Goal: Task Accomplishment & Management: Use online tool/utility

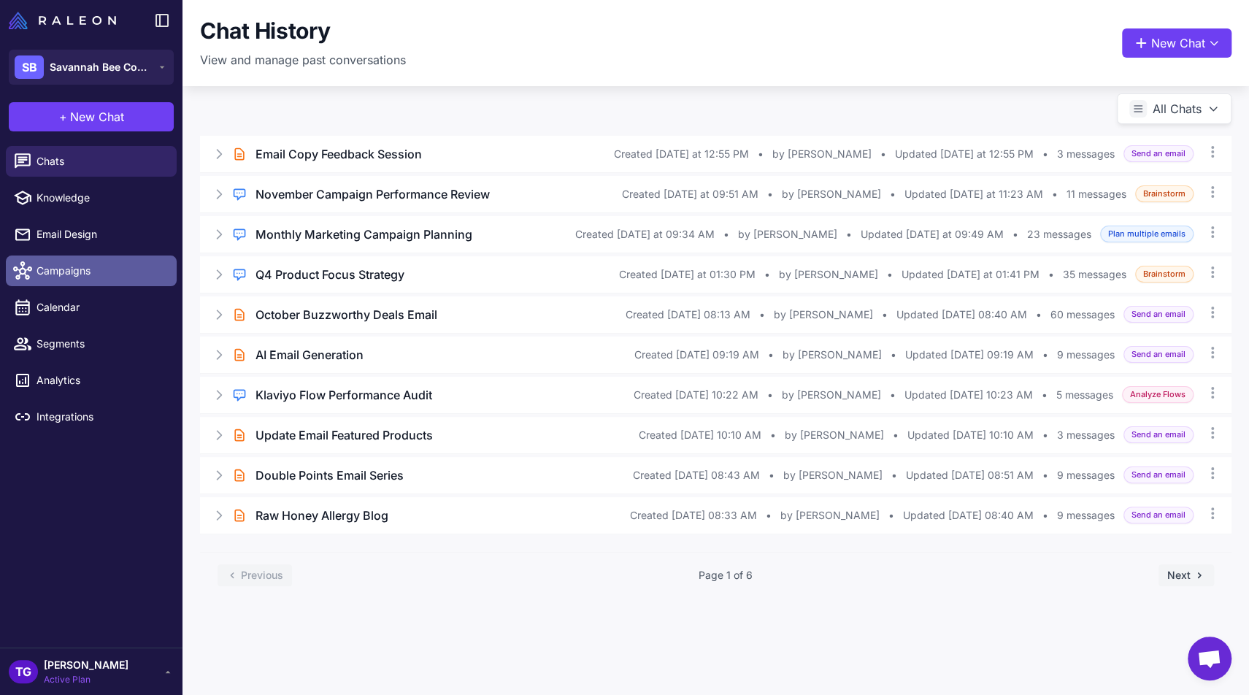
click at [89, 276] on span "Campaigns" at bounding box center [100, 271] width 128 height 16
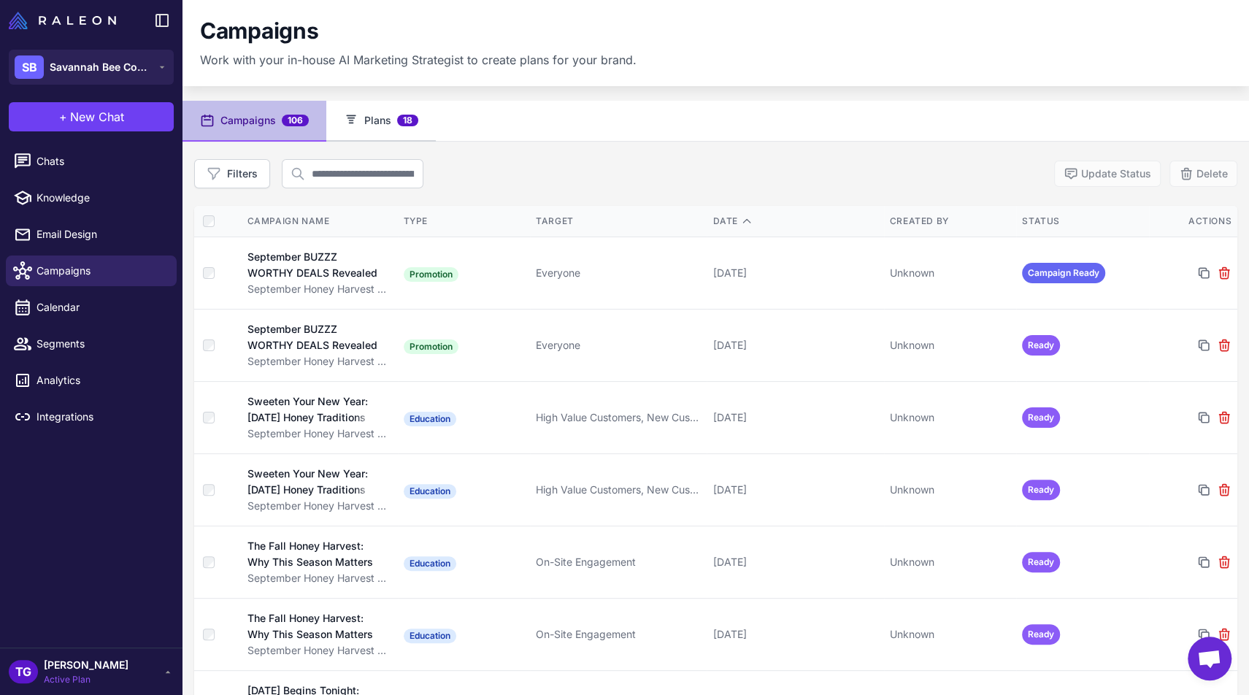
click at [390, 118] on button "Plans 18" at bounding box center [380, 121] width 109 height 41
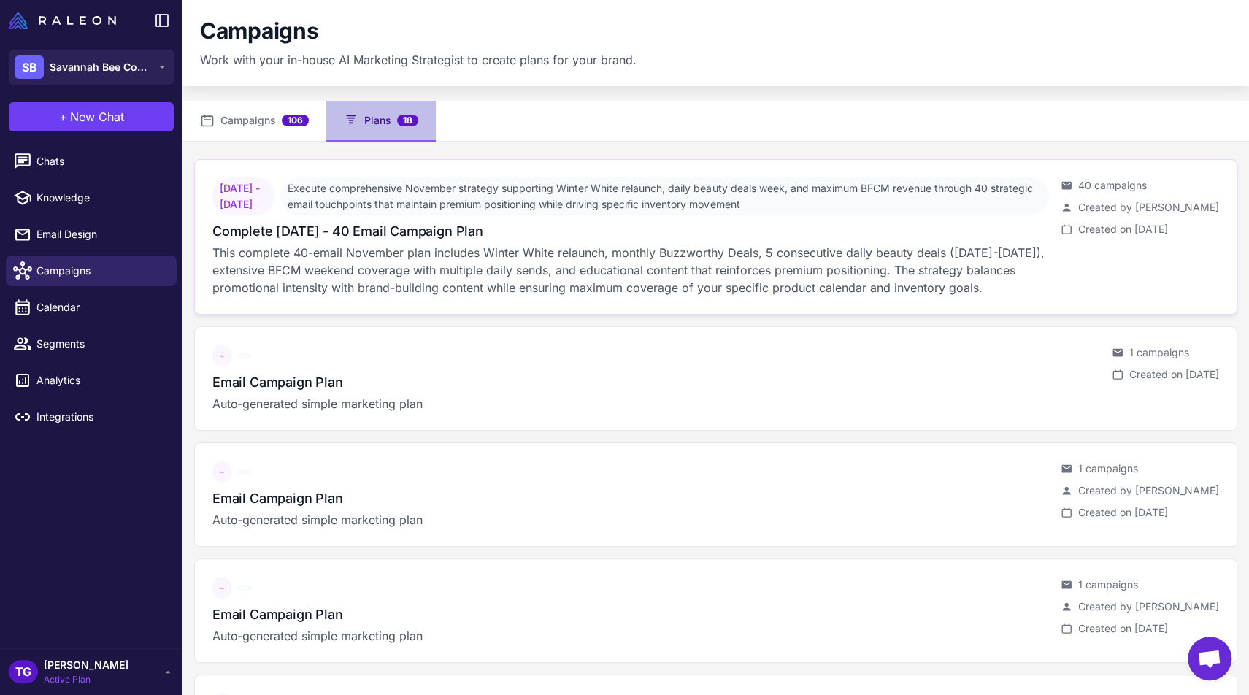
click at [410, 200] on span "Execute comprehensive November strategy supporting Winter White relaunch, daily…" at bounding box center [664, 196] width 769 height 38
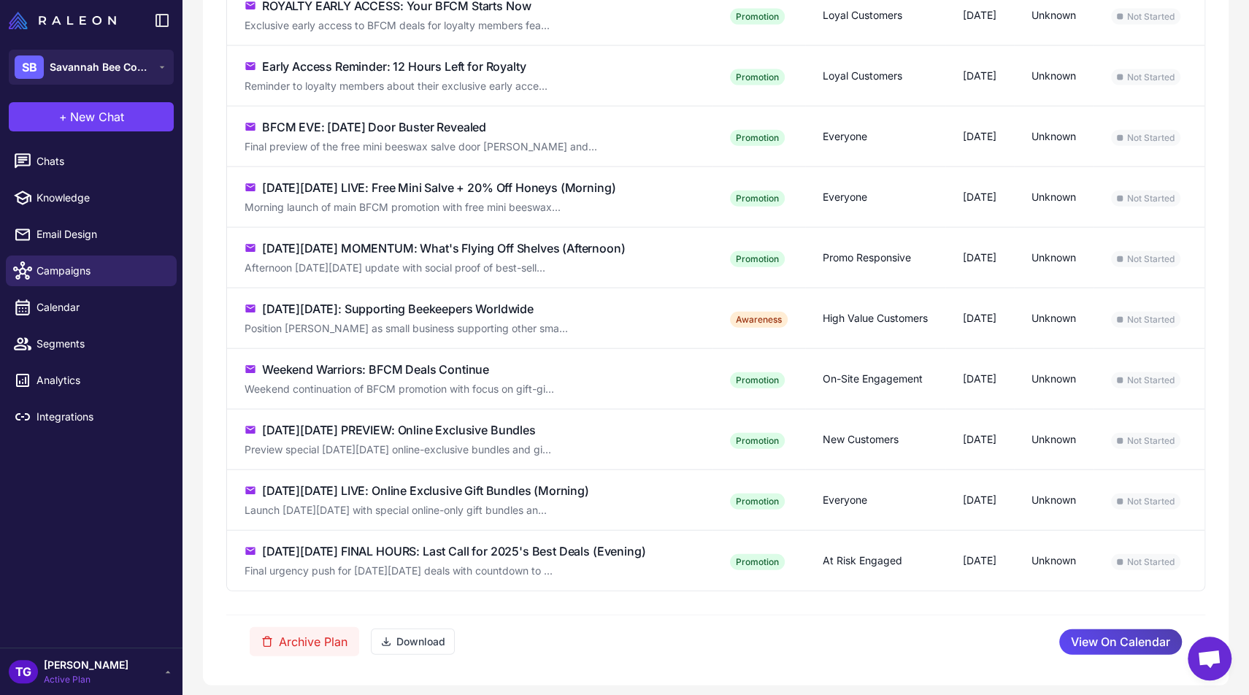
scroll to position [2233, 0]
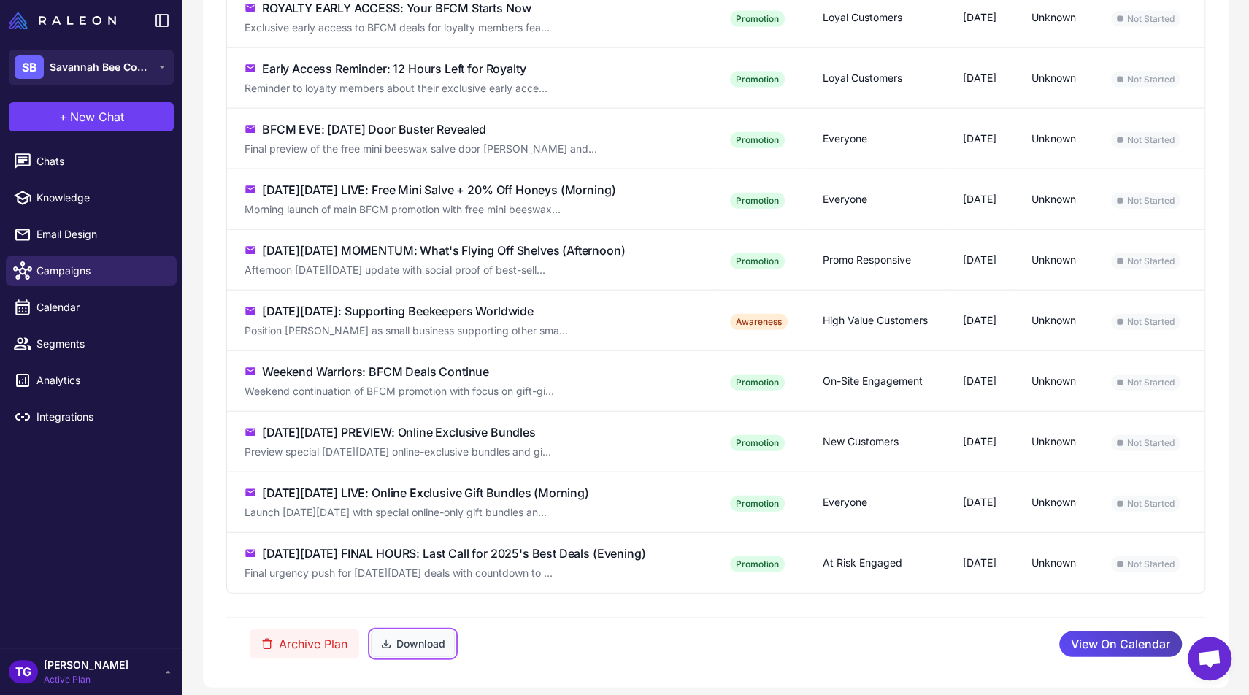
click at [415, 631] on button "Download" at bounding box center [413, 644] width 84 height 26
click at [50, 168] on span "Chats" at bounding box center [100, 161] width 128 height 16
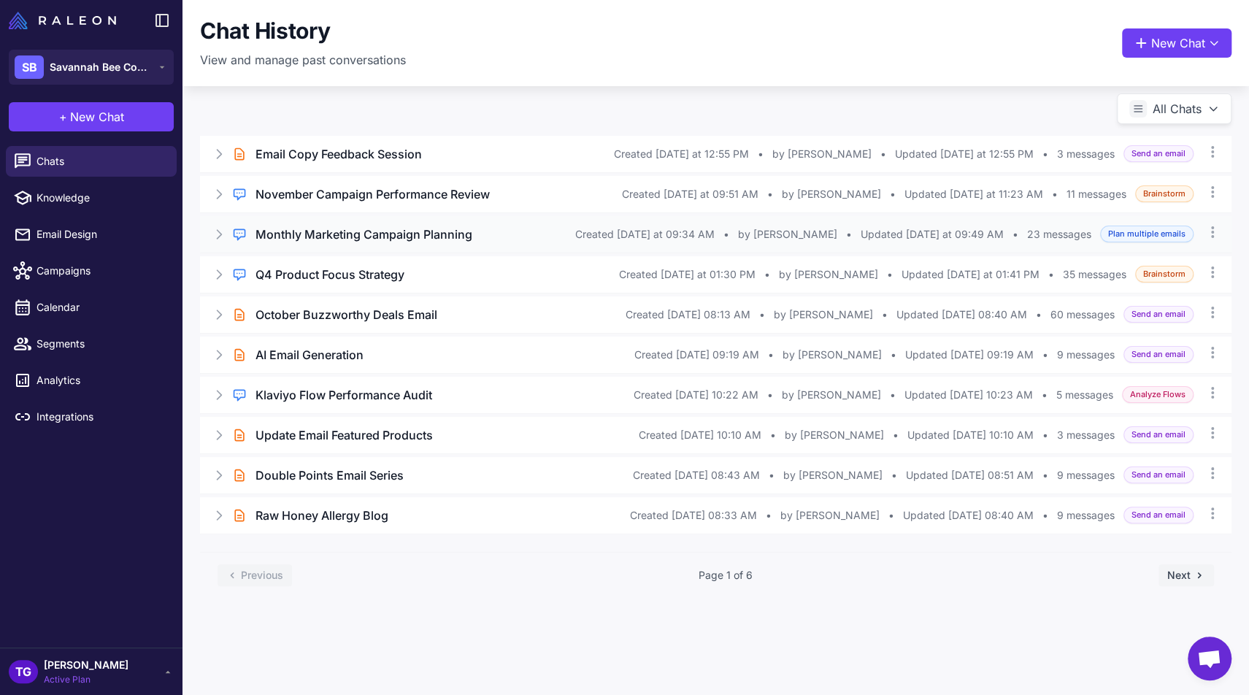
click at [221, 234] on icon at bounding box center [219, 234] width 4 height 9
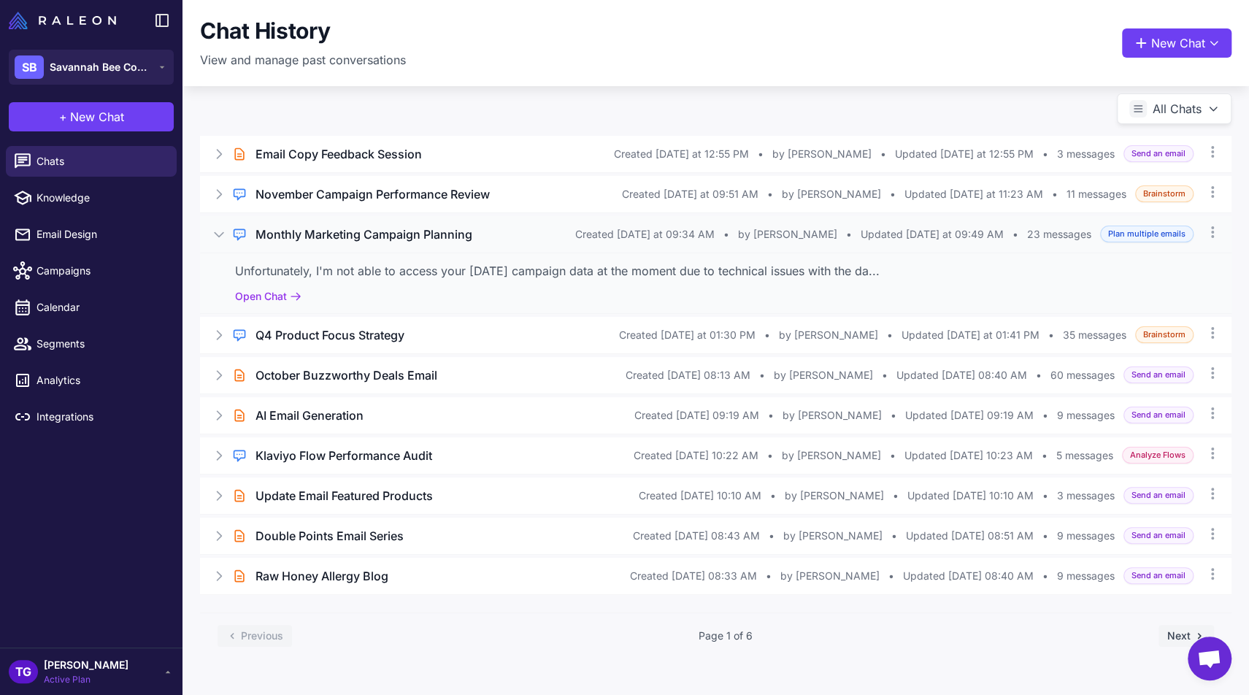
click at [221, 234] on icon at bounding box center [219, 234] width 9 height 4
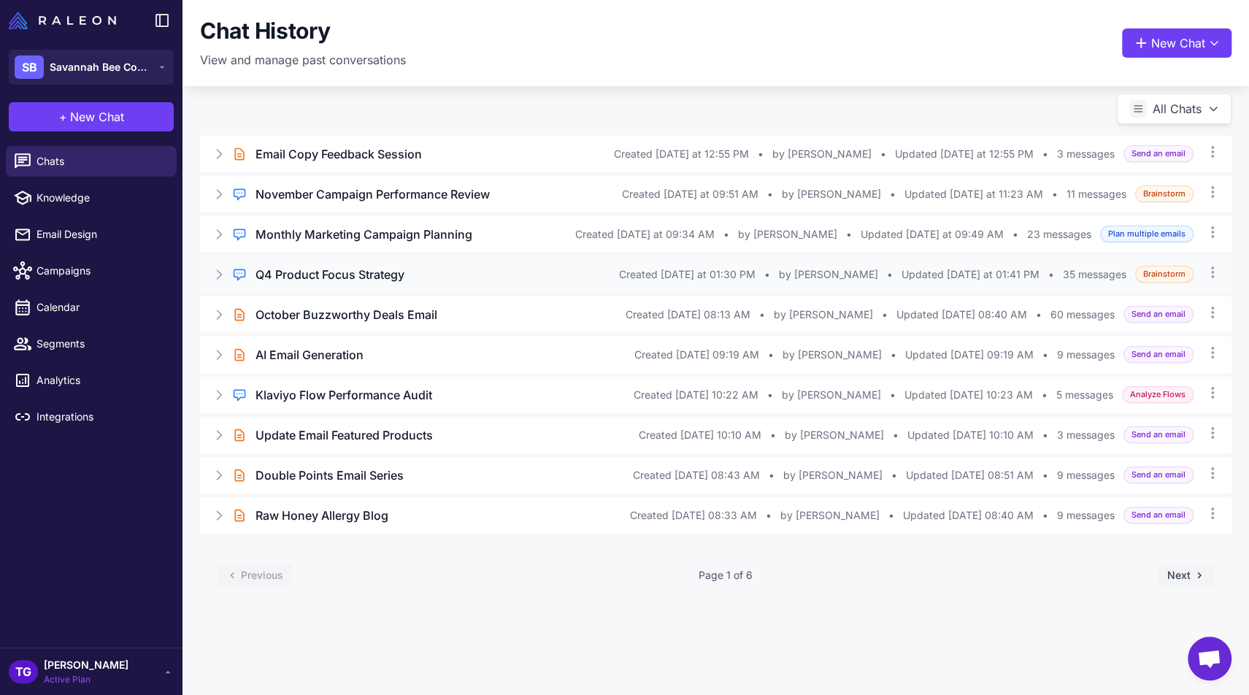
click at [223, 273] on icon at bounding box center [219, 274] width 15 height 15
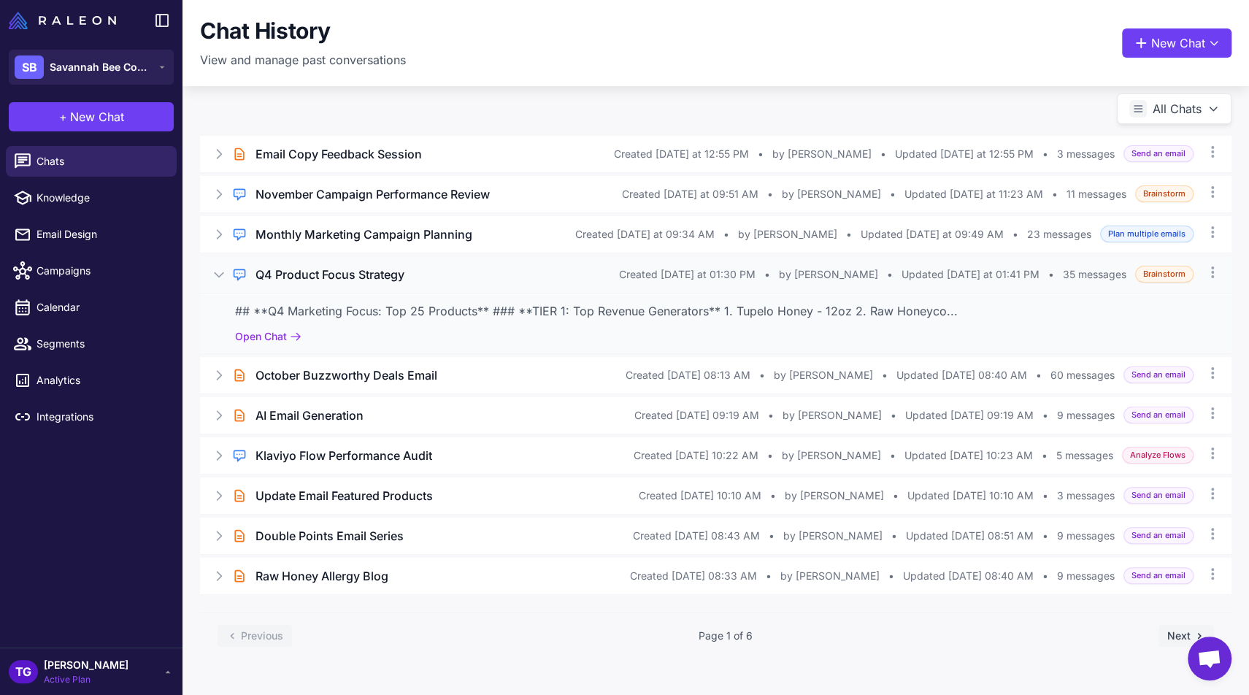
click at [326, 283] on h3 "Q4 Product Focus Strategy" at bounding box center [329, 275] width 149 height 18
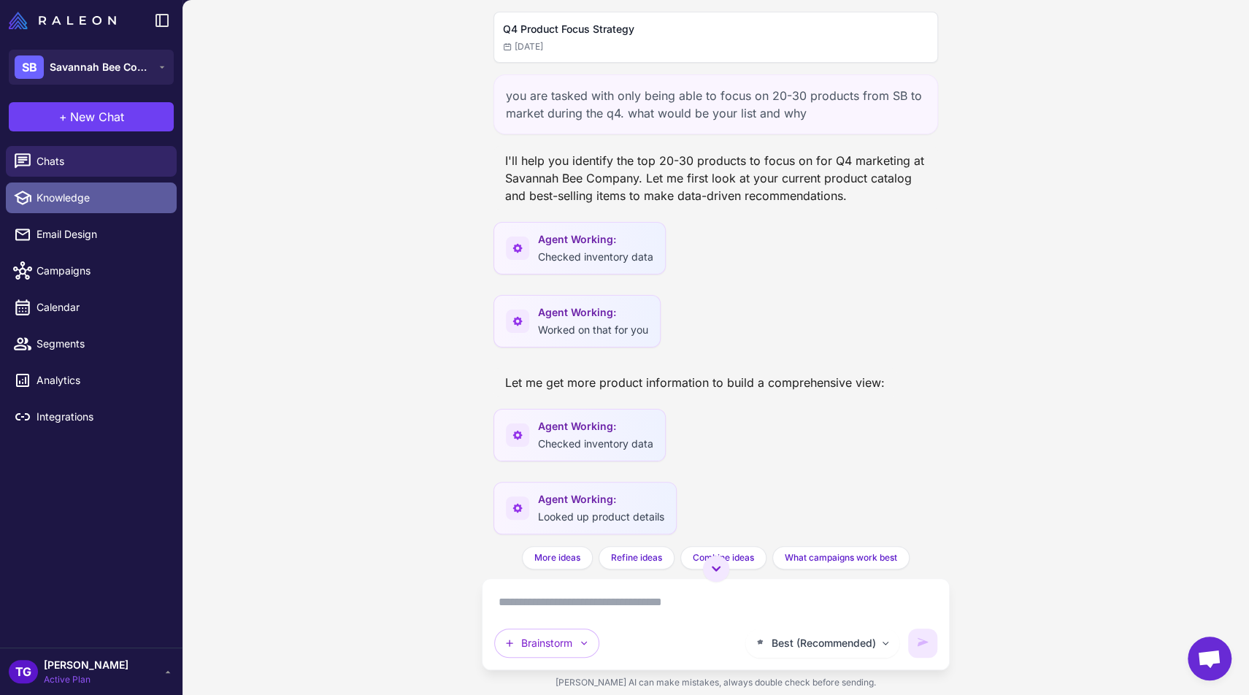
click at [71, 192] on span "Knowledge" at bounding box center [100, 198] width 128 height 16
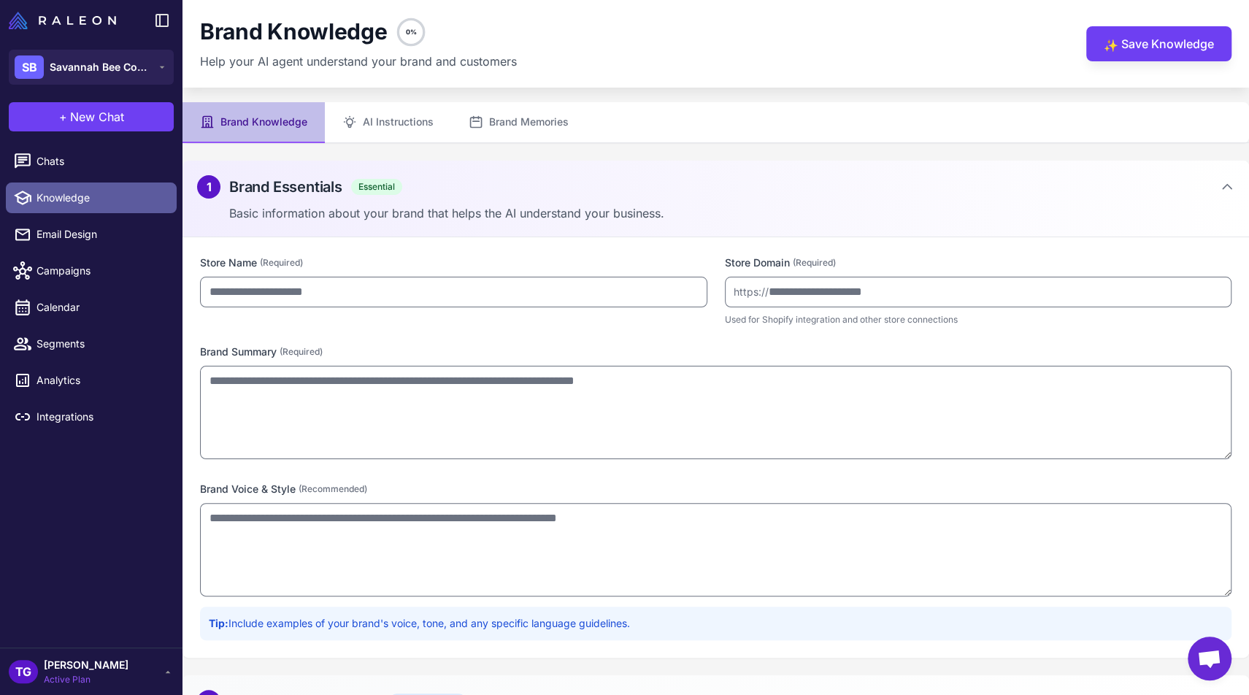
type input "**********"
type textarea "**********"
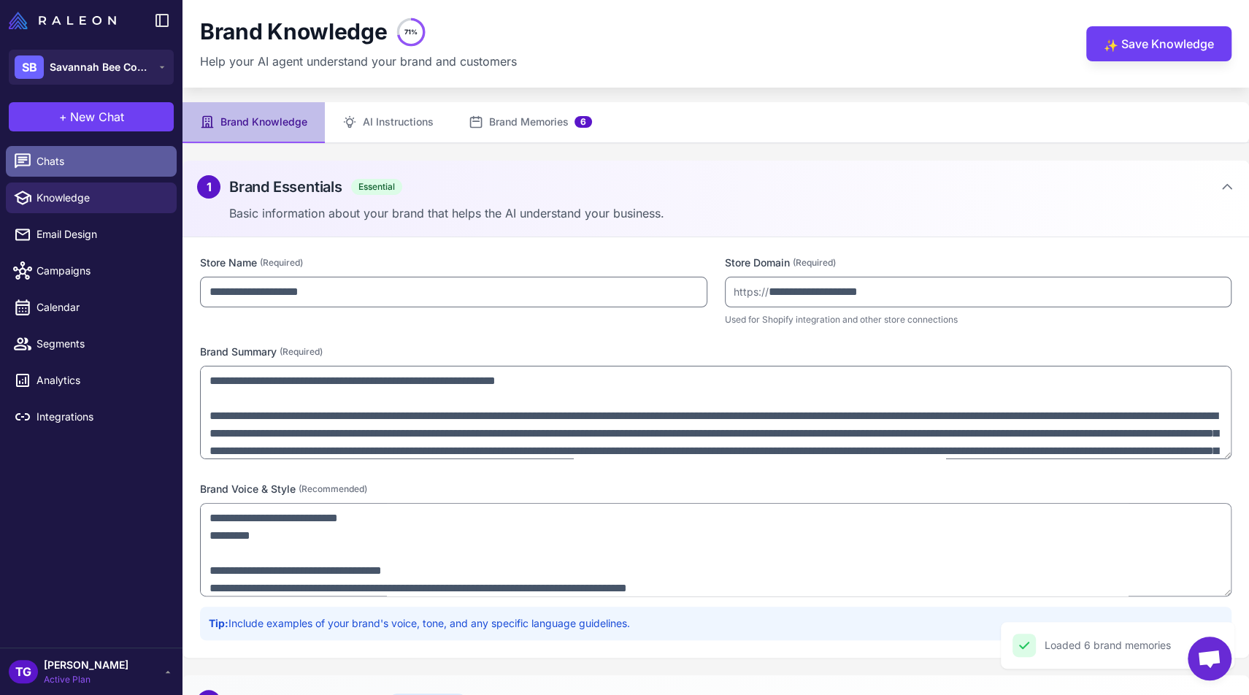
click at [76, 165] on span "Chats" at bounding box center [100, 161] width 128 height 16
